Goal: Task Accomplishment & Management: Manage account settings

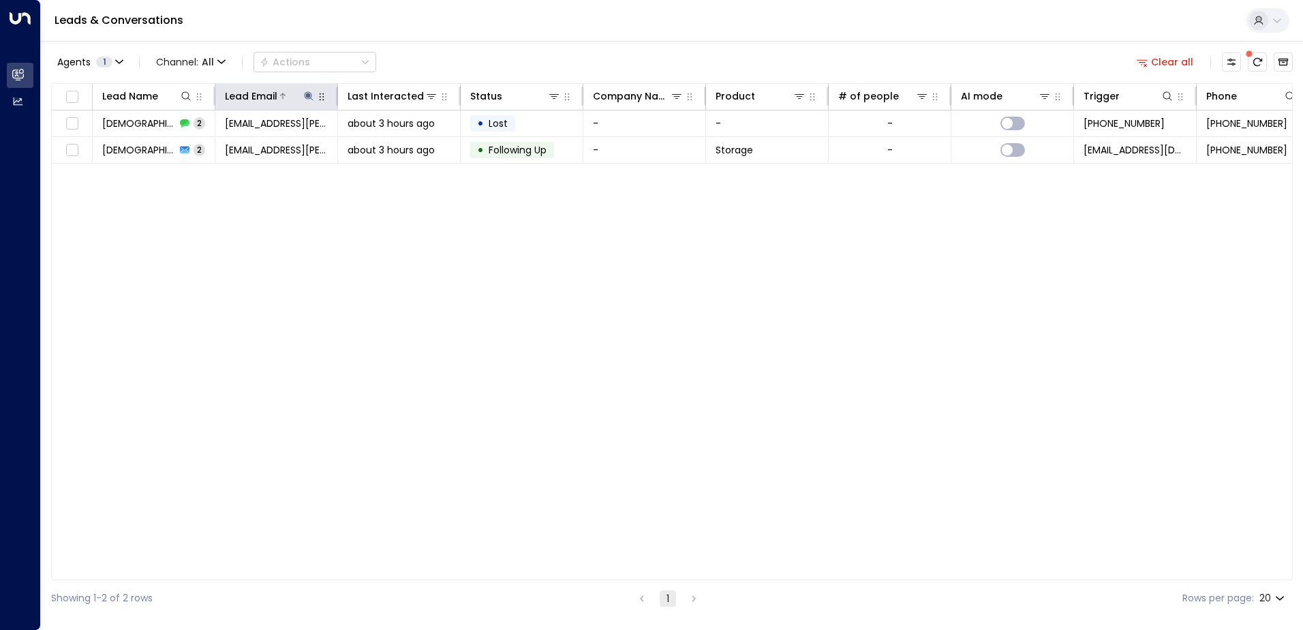
click at [305, 95] on icon at bounding box center [308, 96] width 11 height 11
click at [394, 146] on icon "button" at bounding box center [394, 145] width 11 height 11
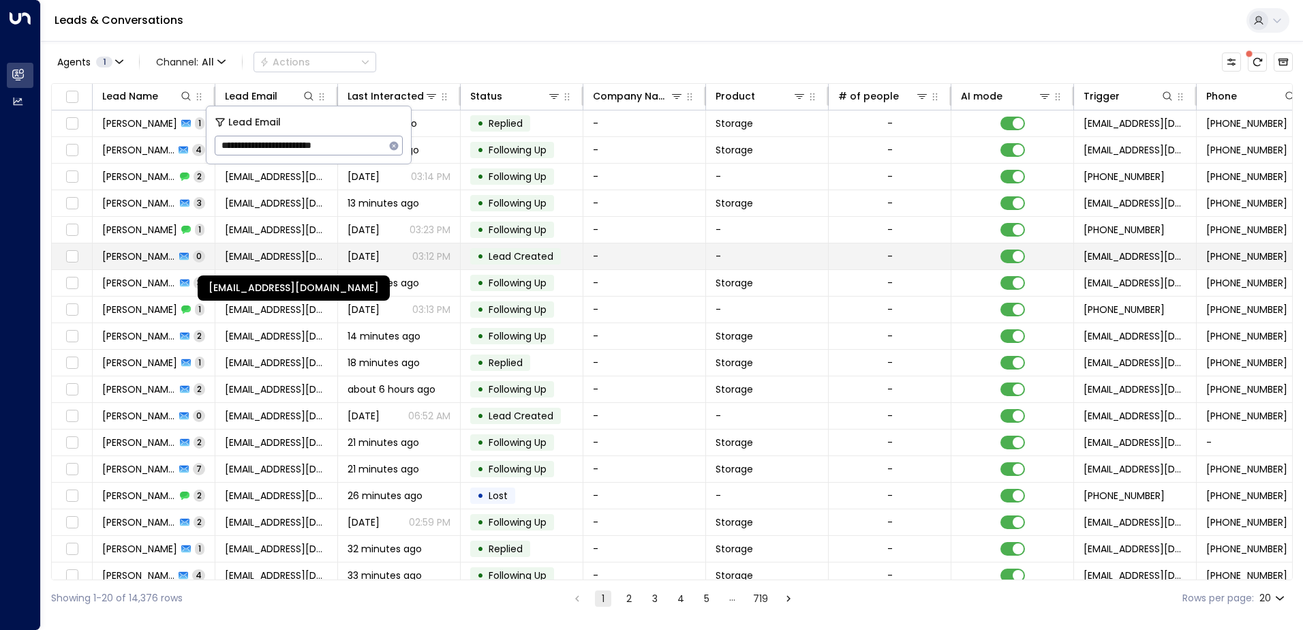
type input "**********"
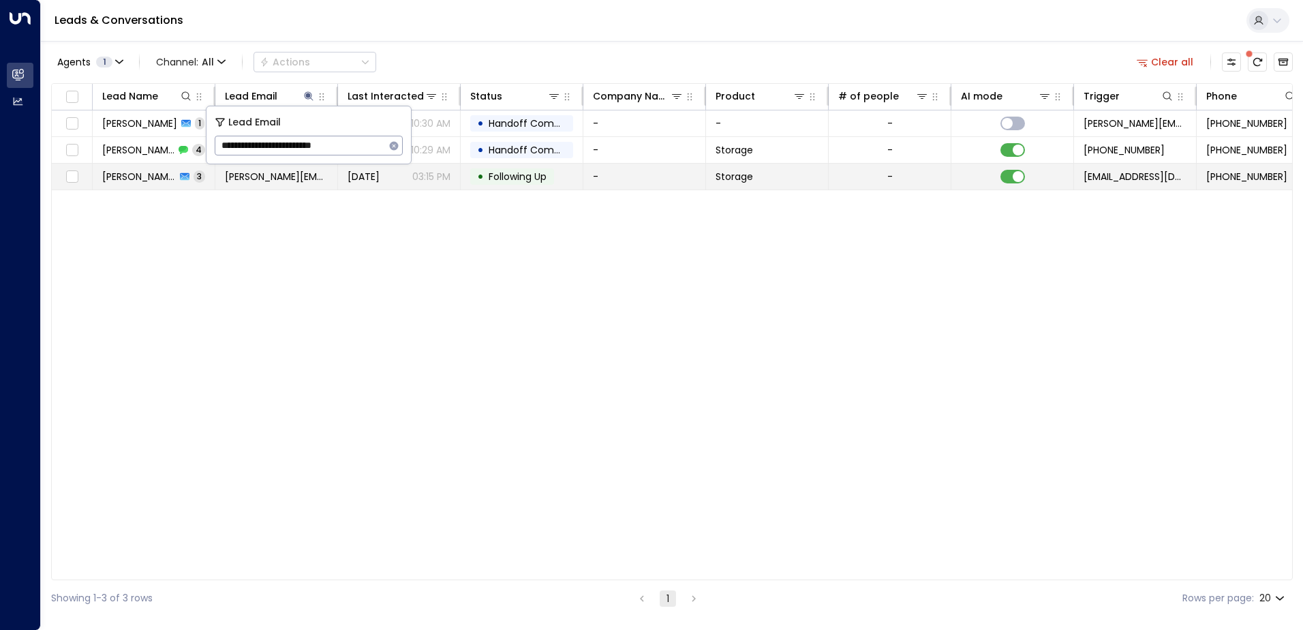
click at [528, 179] on span "Following Up" at bounding box center [518, 177] width 58 height 14
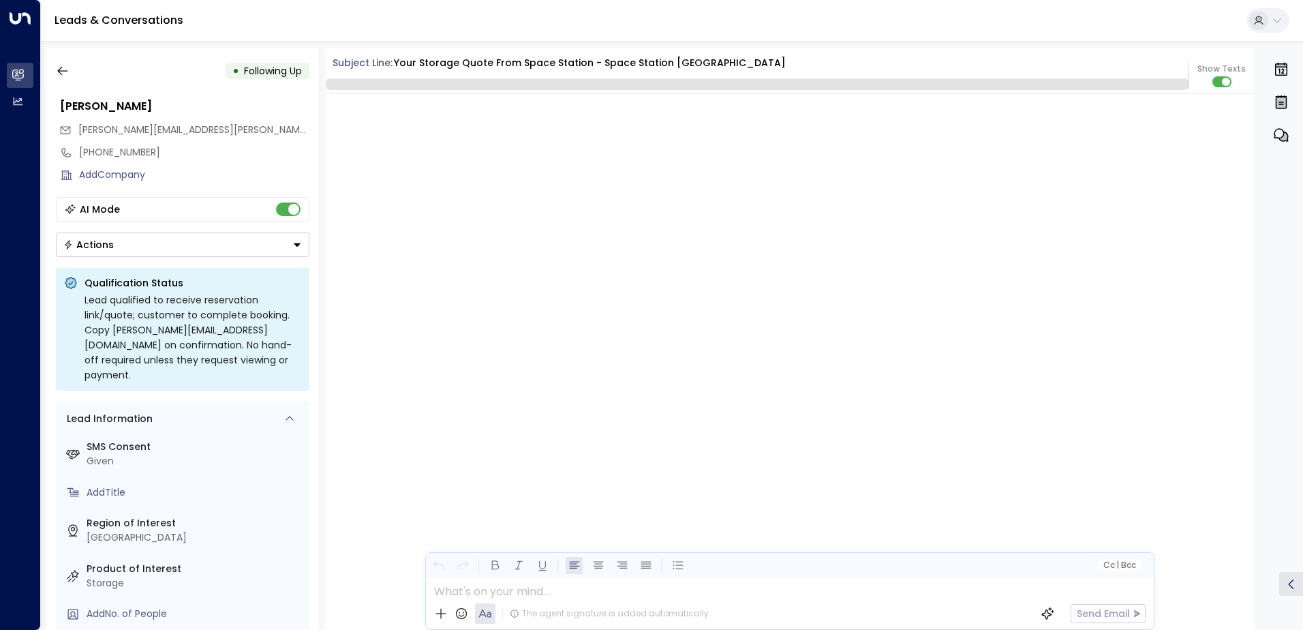
scroll to position [3001, 0]
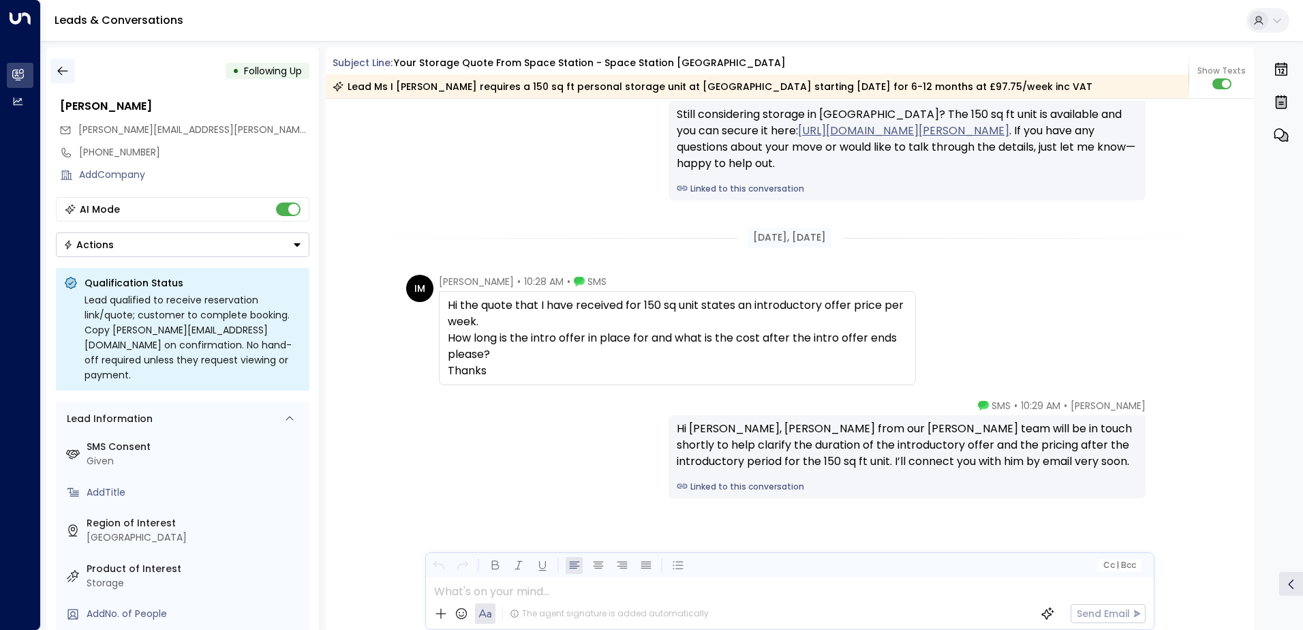
click at [59, 72] on icon "button" at bounding box center [62, 71] width 10 height 9
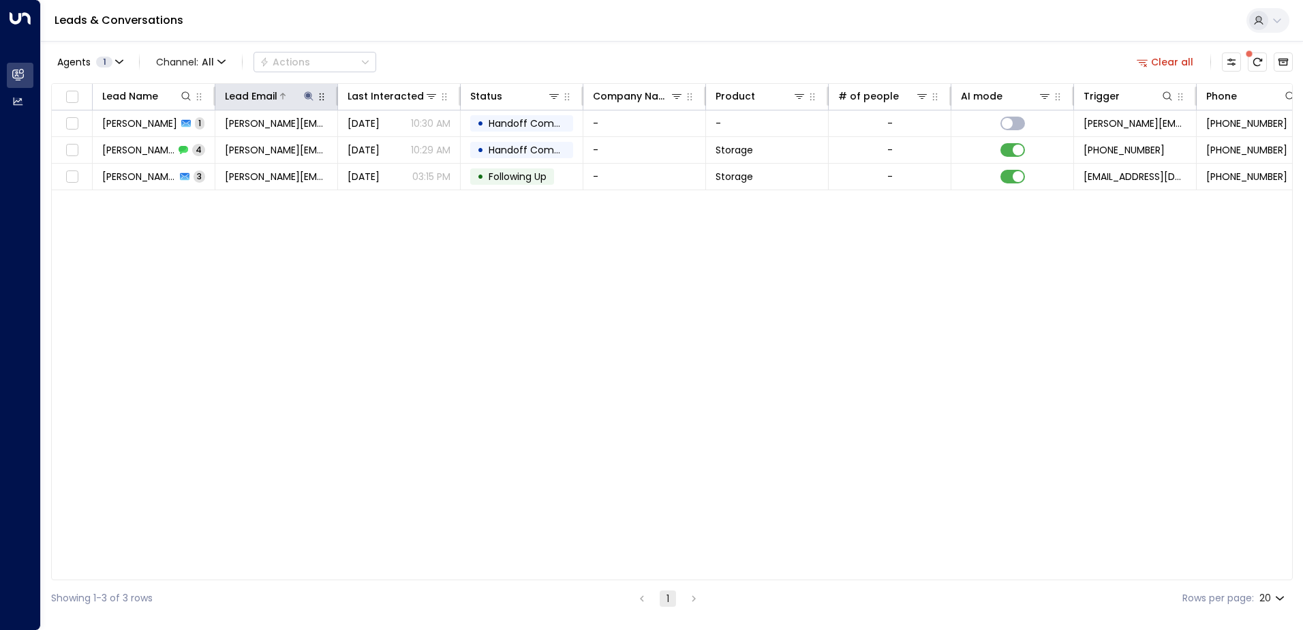
click at [303, 97] on icon at bounding box center [308, 96] width 11 height 11
drag, startPoint x: 393, startPoint y: 145, endPoint x: 307, endPoint y: 156, distance: 87.3
click at [387, 145] on button "button" at bounding box center [394, 146] width 18 height 18
click at [266, 148] on input "text" at bounding box center [309, 145] width 188 height 25
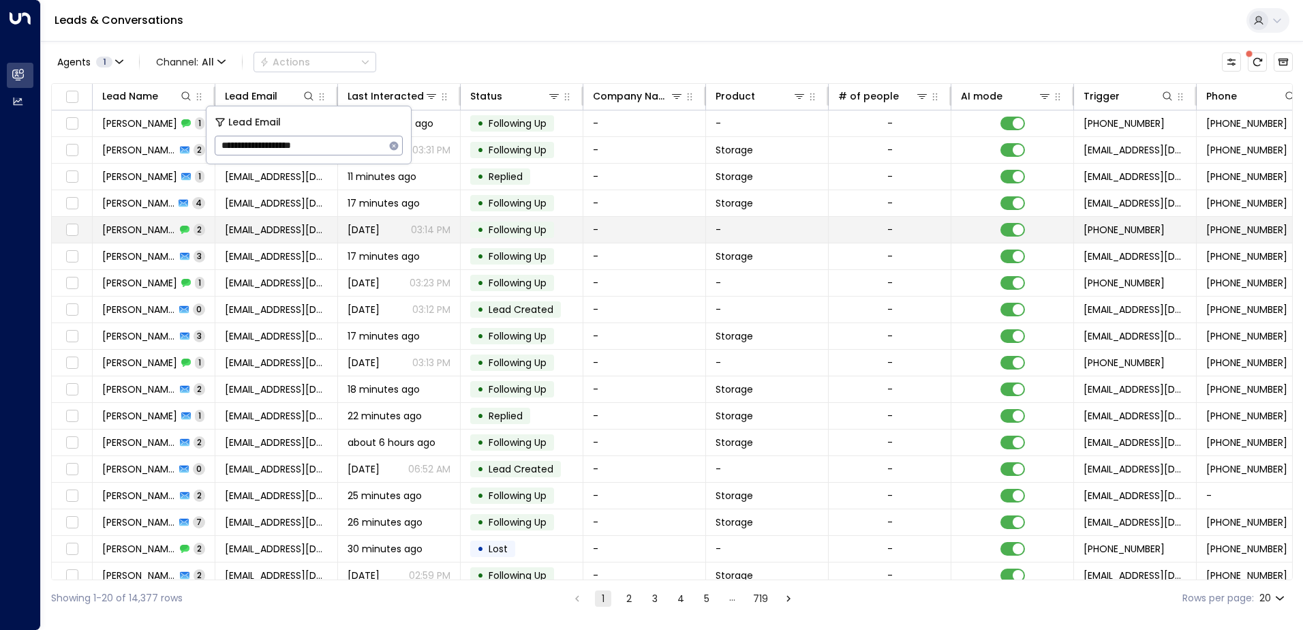
type input "**********"
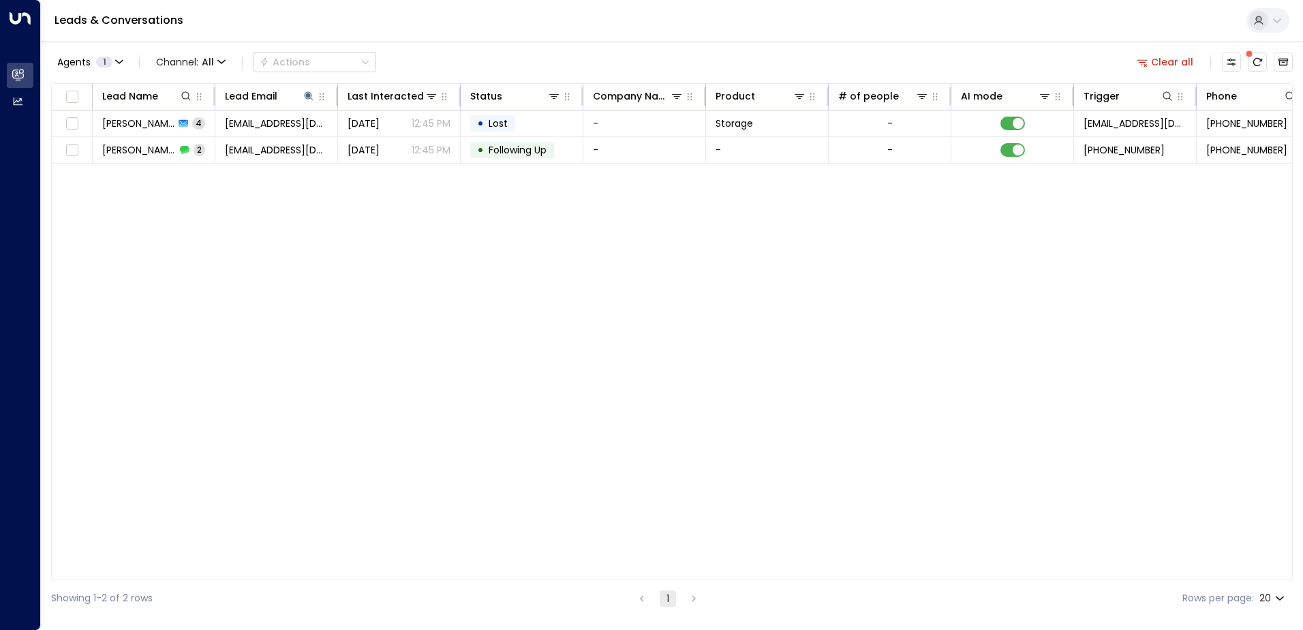
drag, startPoint x: 480, startPoint y: 120, endPoint x: 442, endPoint y: 170, distance: 62.8
click at [437, 179] on div "Lead Name Lead Email Last Interacted Status Company Name Product # of people AI…" at bounding box center [672, 331] width 1242 height 497
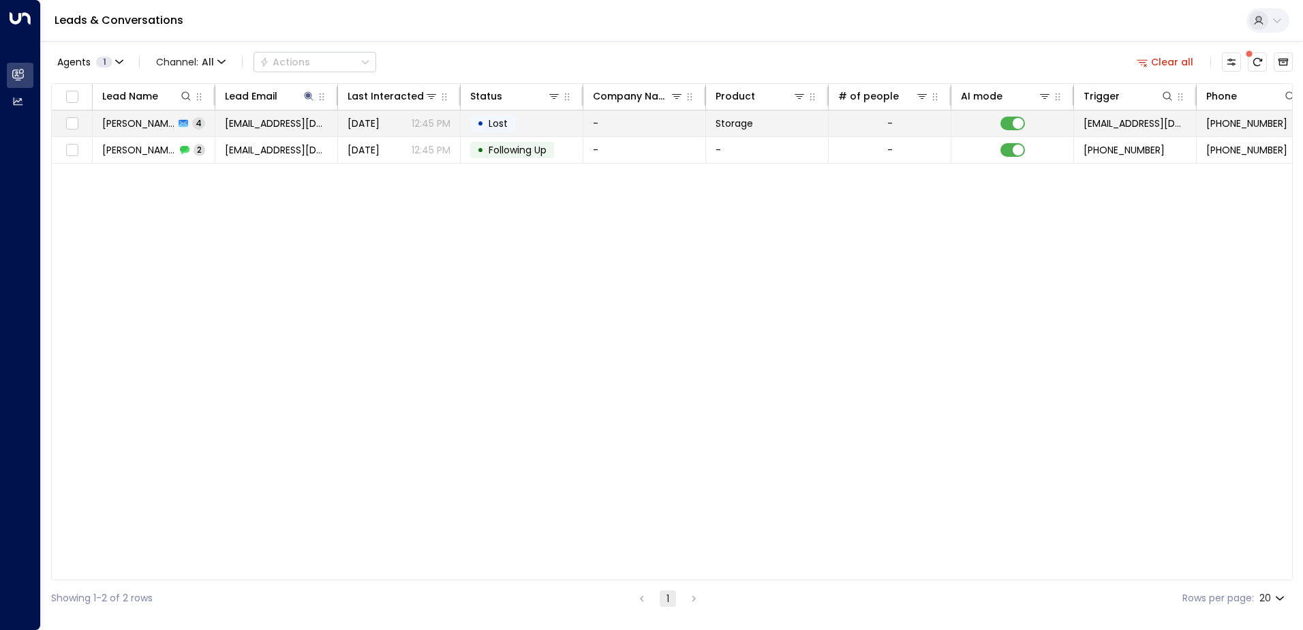
click at [484, 124] on span "Lost" at bounding box center [498, 124] width 29 height 14
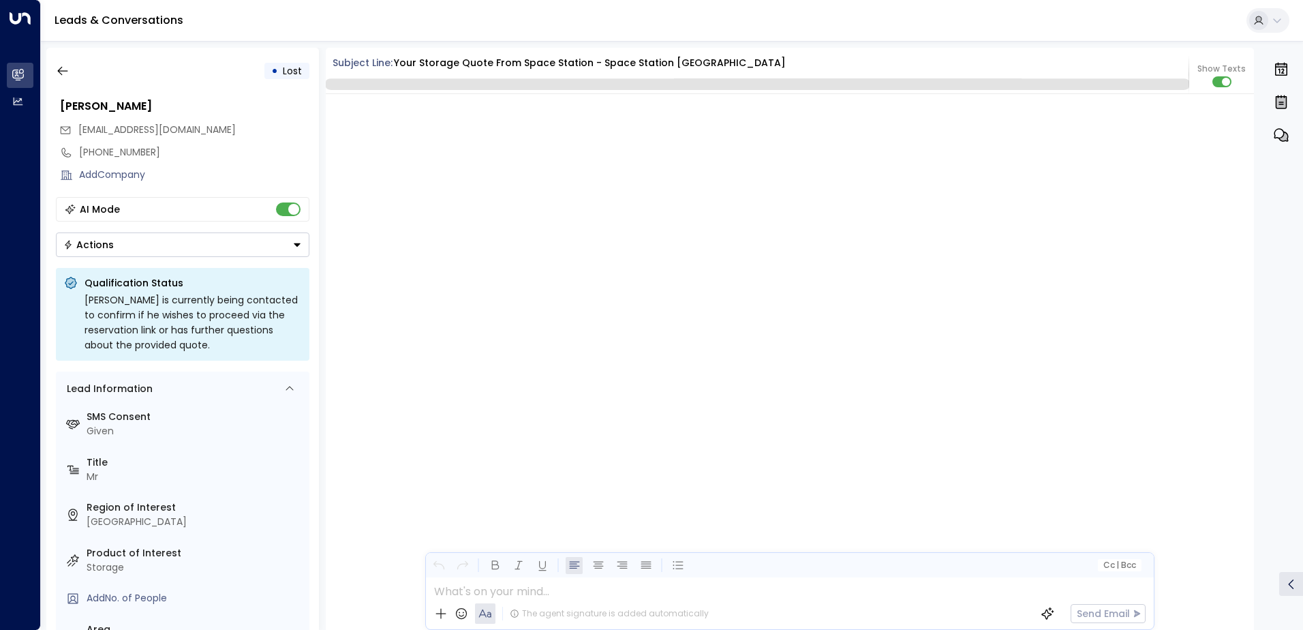
scroll to position [2769, 0]
